Goal: Information Seeking & Learning: Learn about a topic

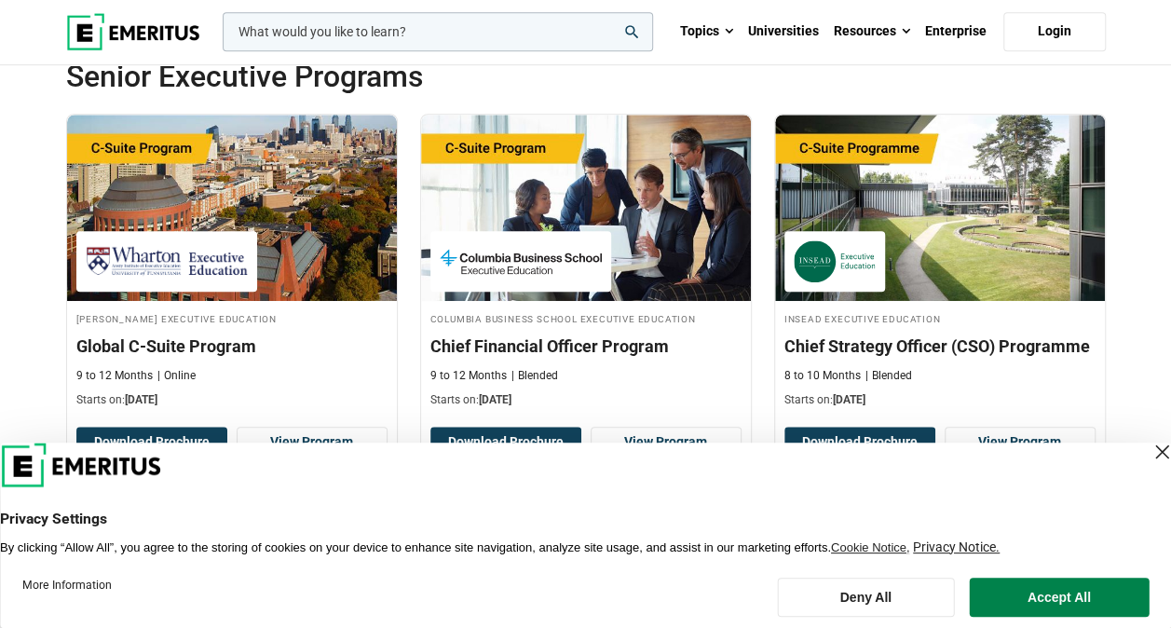
scroll to position [700, 0]
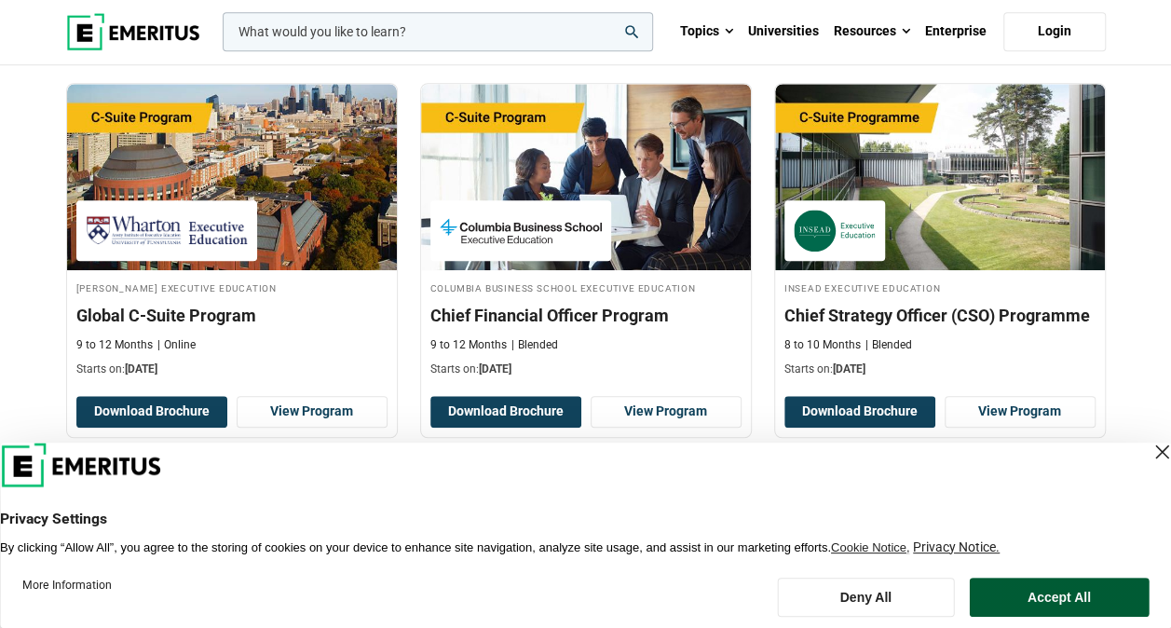
click at [1036, 593] on button "Accept All" at bounding box center [1060, 597] width 180 height 39
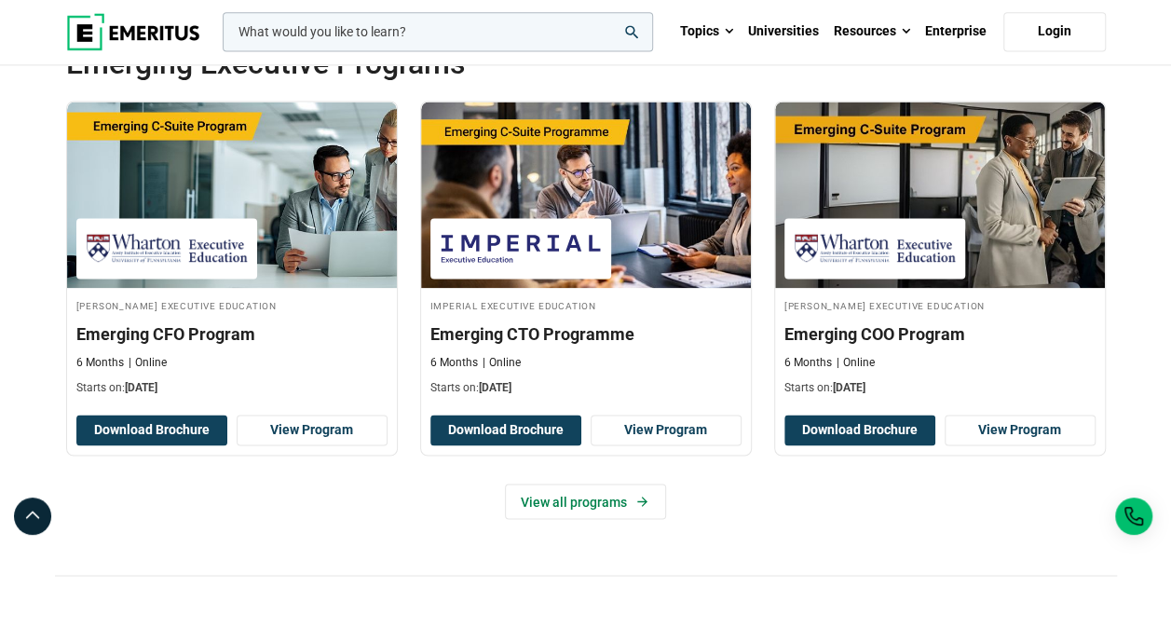
scroll to position [1285, 0]
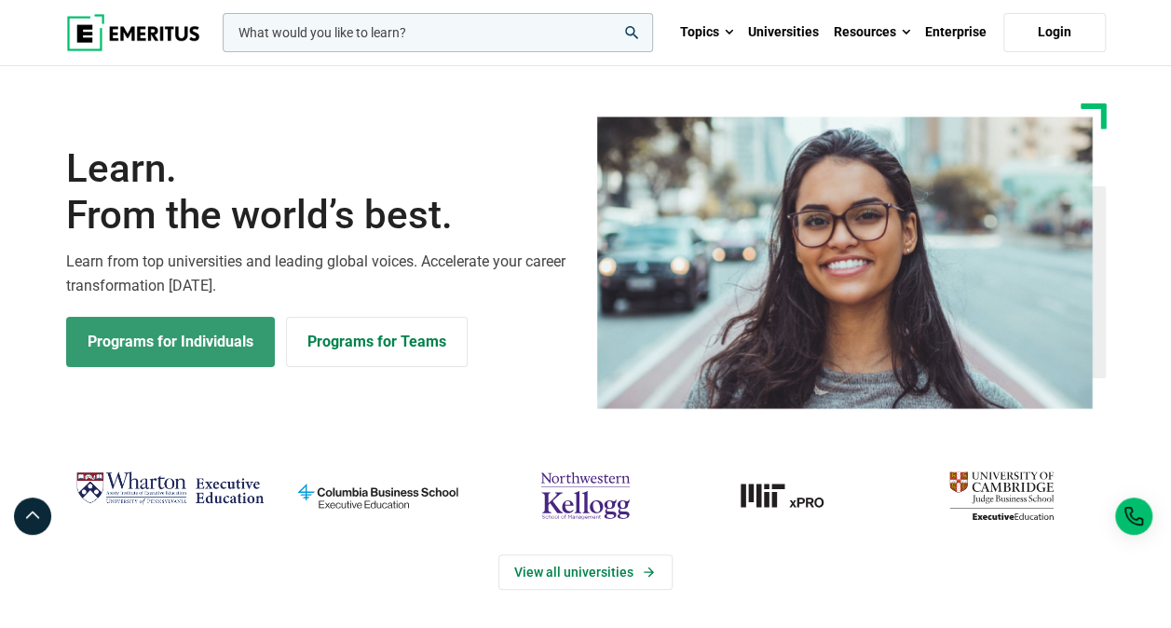
click at [216, 343] on link "Programs for Individuals" at bounding box center [170, 342] width 209 height 50
